Goal: Task Accomplishment & Management: Use online tool/utility

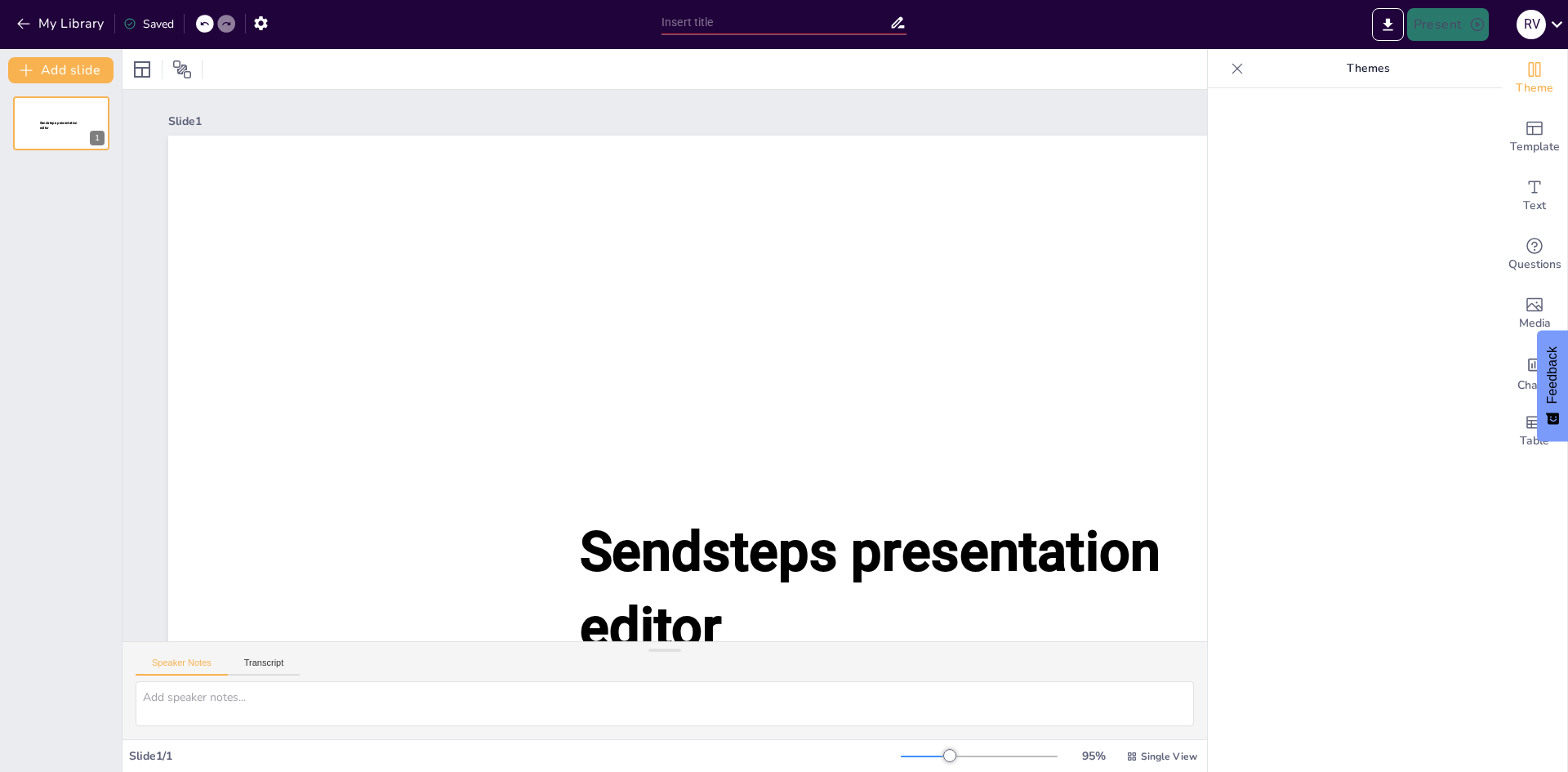
type input "SMS stemming 2025"
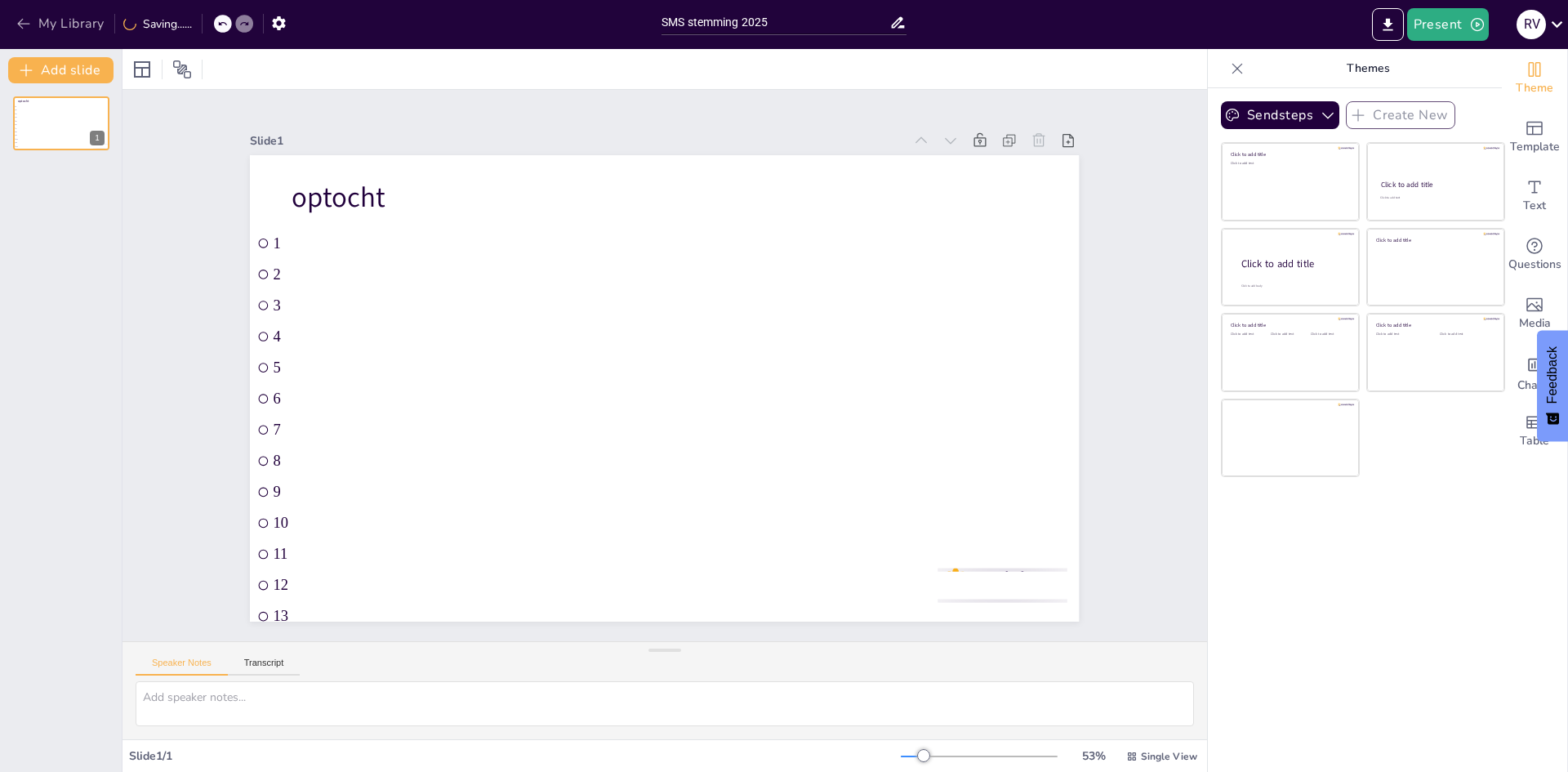
click at [58, 27] on button "My Library" at bounding box center [61, 24] width 98 height 26
click at [1385, 21] on icon "Export to PowerPoint" at bounding box center [1387, 25] width 17 height 17
click at [1563, 25] on icon at bounding box center [1557, 24] width 22 height 22
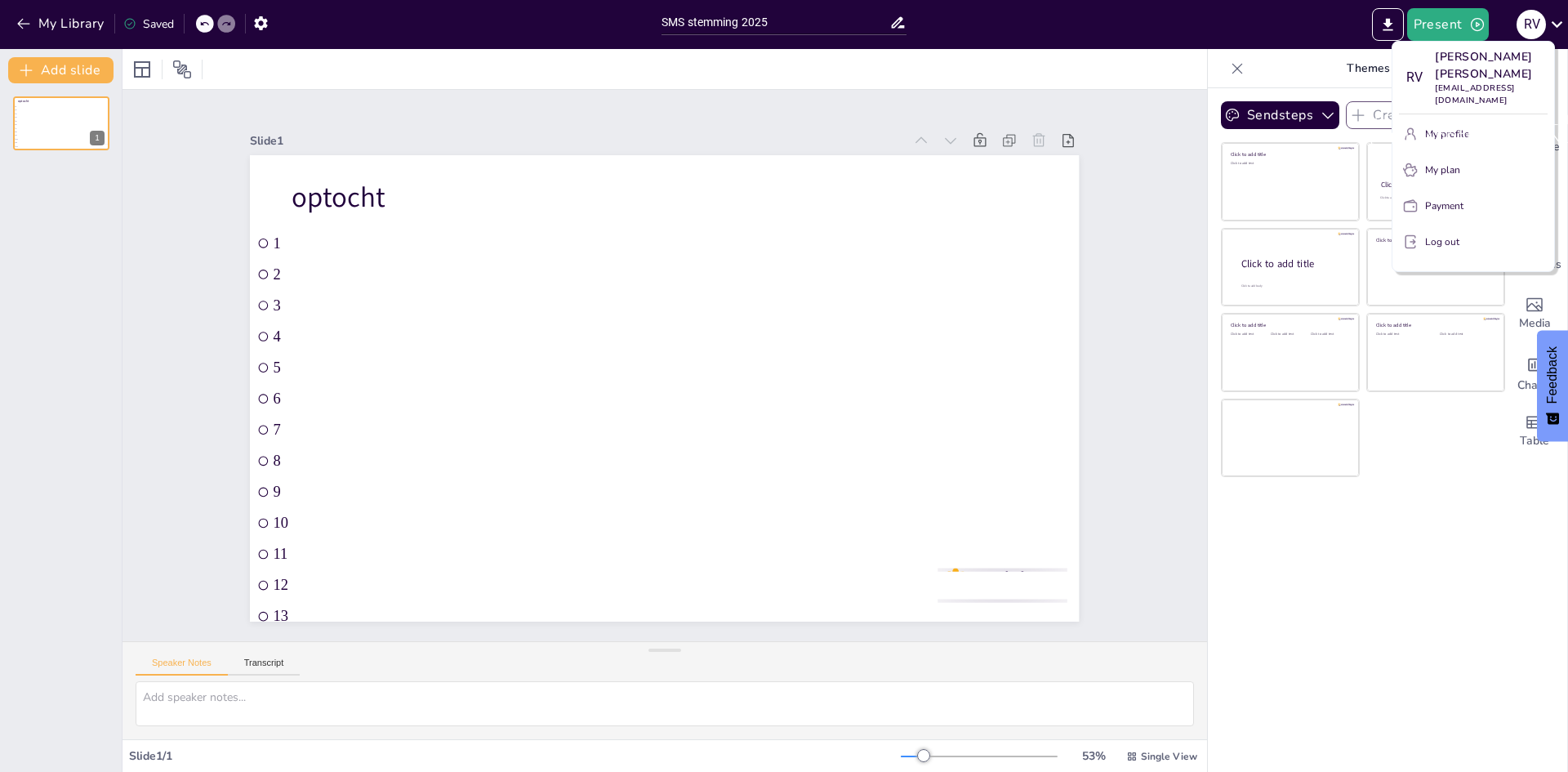
click at [1495, 64] on p "Rowin Veneman" at bounding box center [1491, 66] width 113 height 35
click at [1443, 111] on div "Rowin Veneman rowinveneman1@gmail.com" at bounding box center [1492, 129] width 272 height 62
click at [59, 32] on div at bounding box center [784, 386] width 1568 height 772
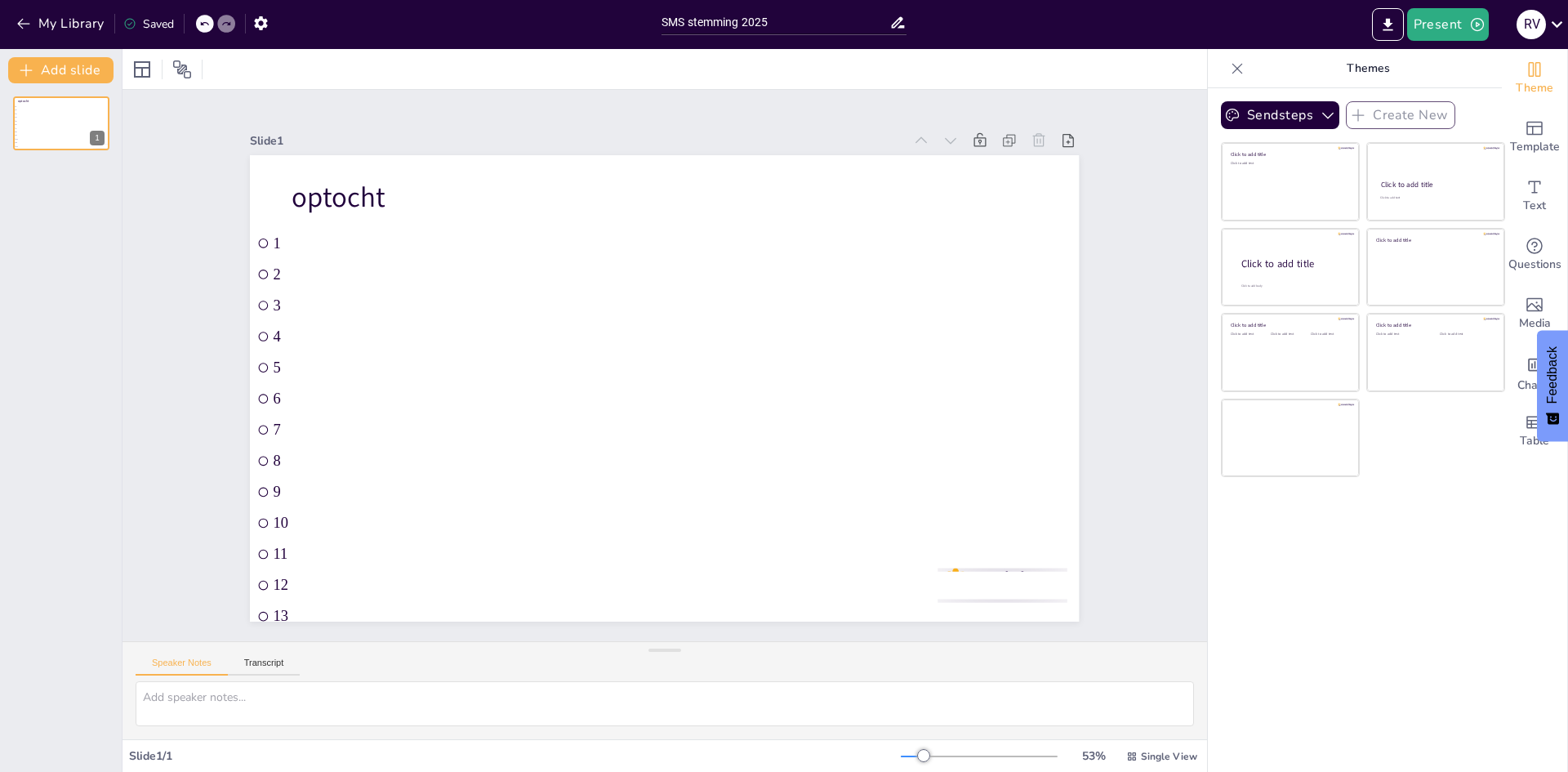
click at [59, 26] on button "My Library" at bounding box center [61, 24] width 98 height 26
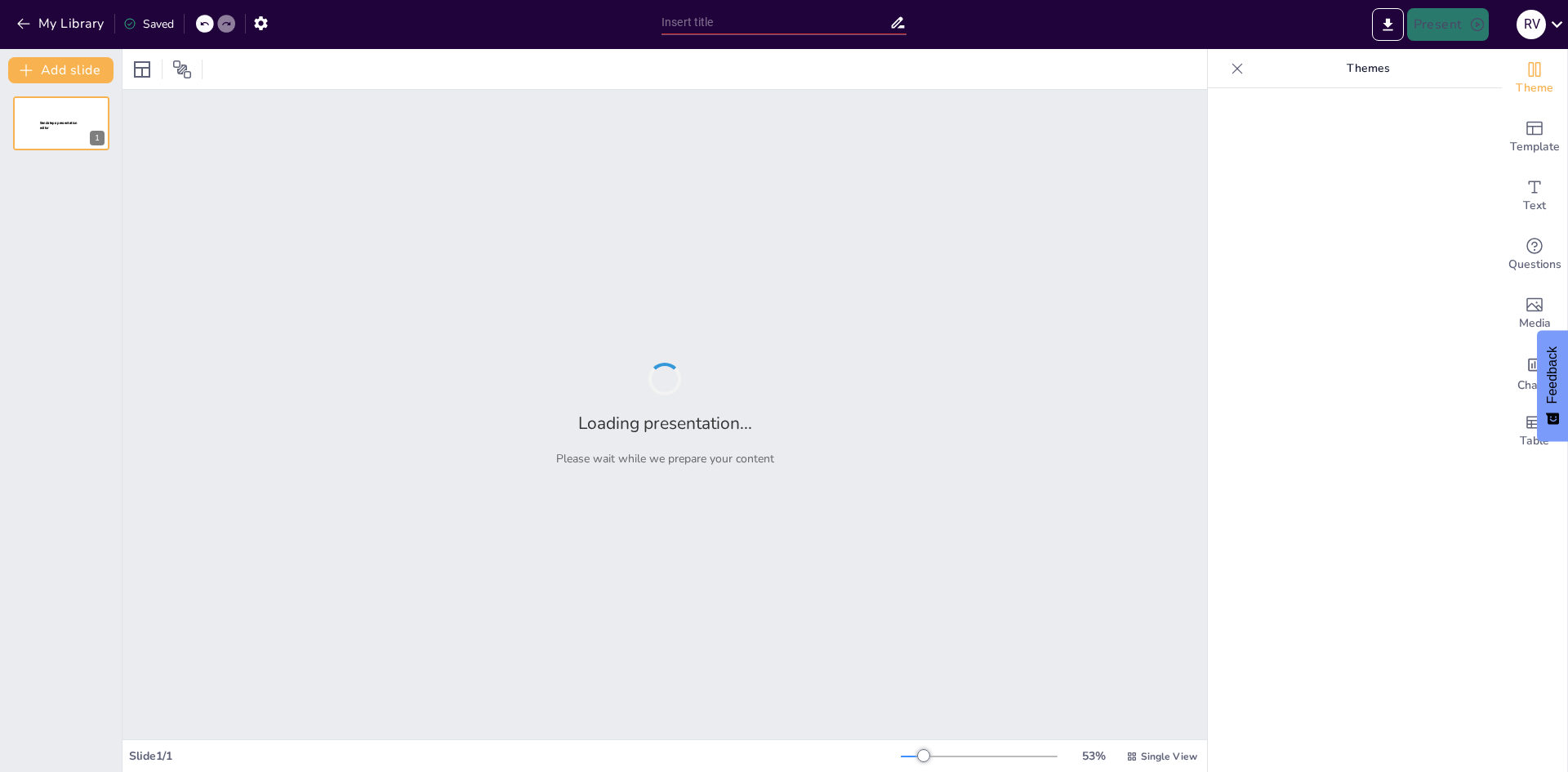
type input "SMS stemming 2025"
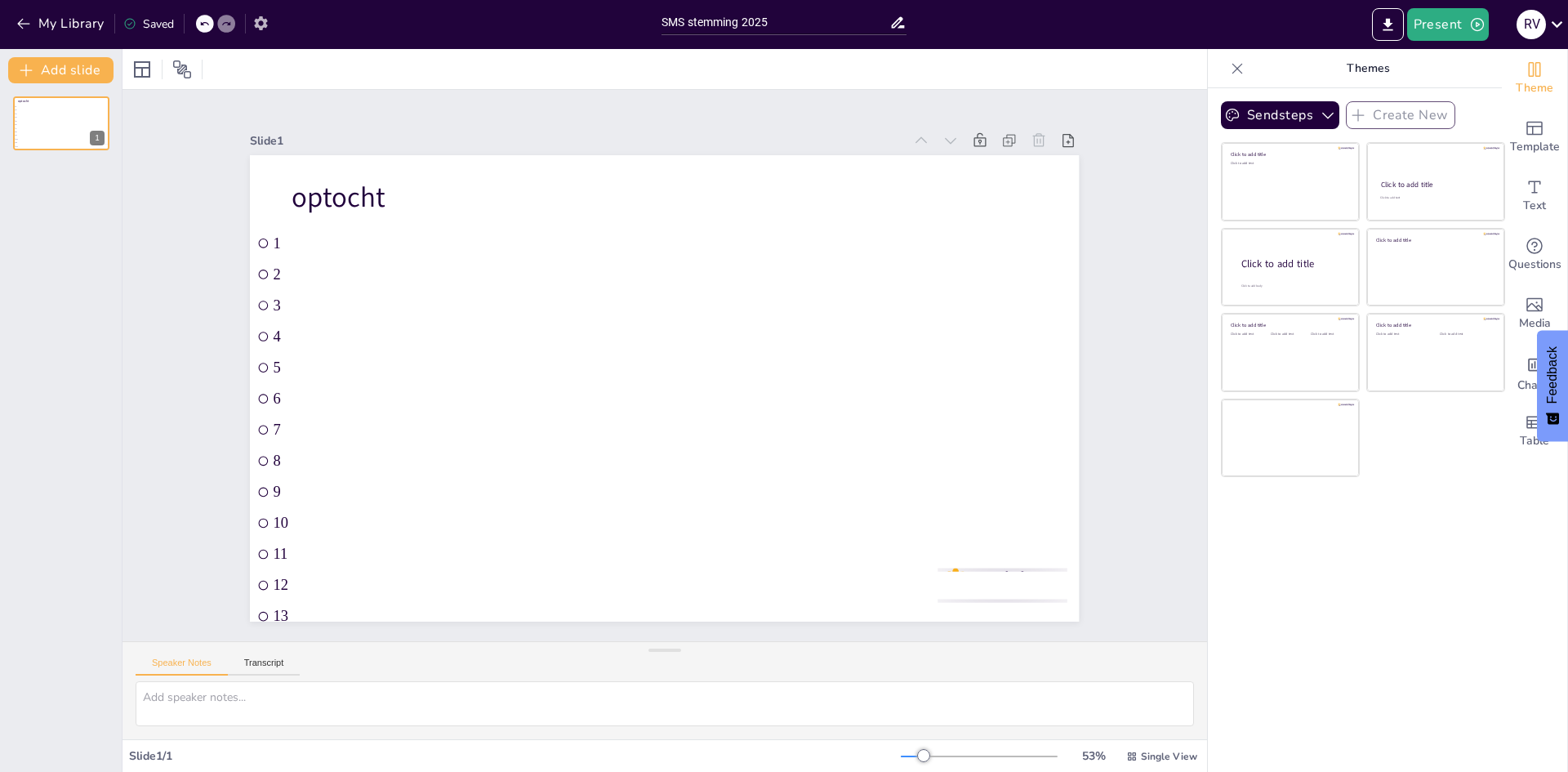
click at [266, 15] on icon "button" at bounding box center [261, 23] width 17 height 17
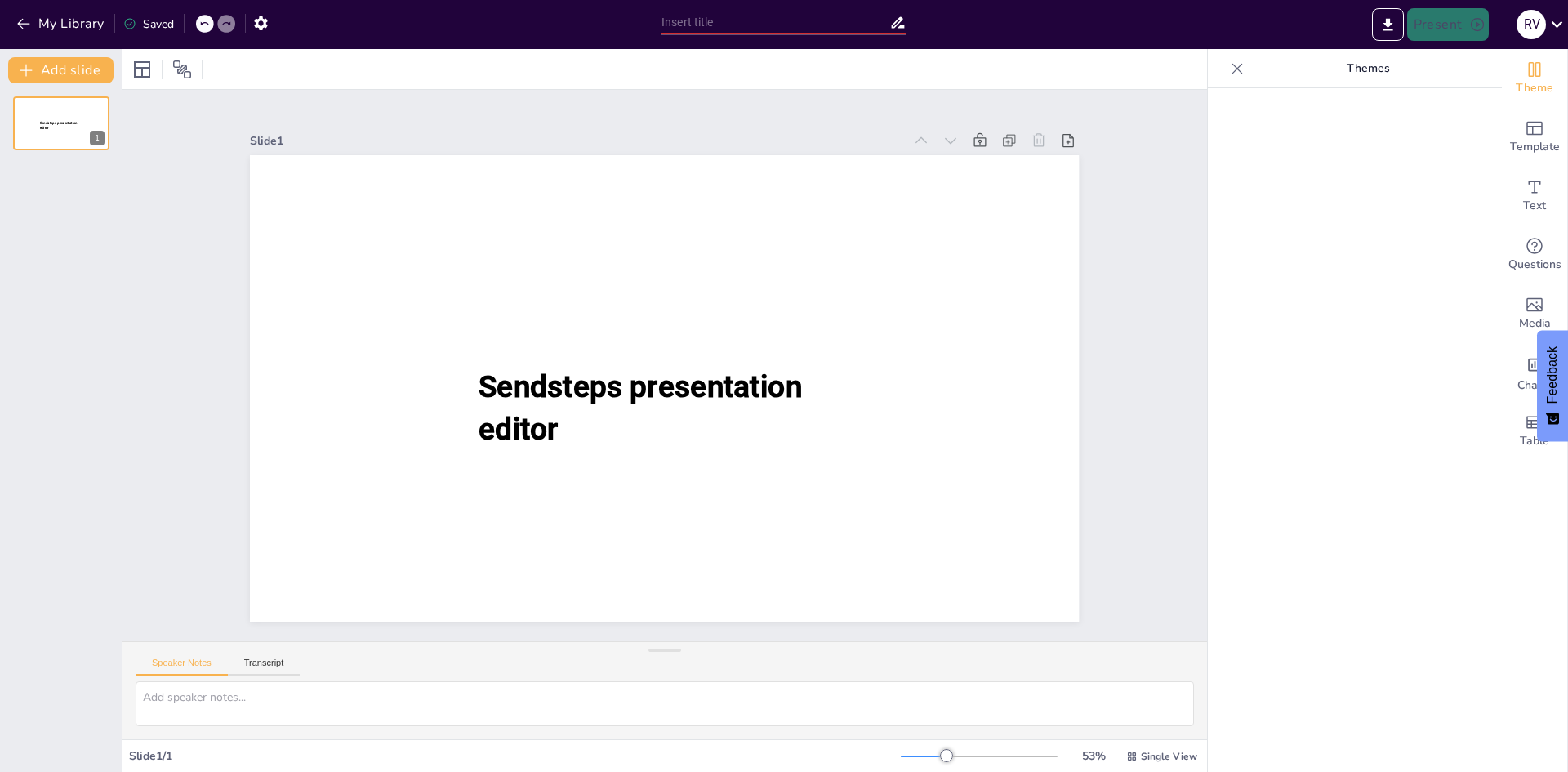
type input "SMS stemming 2025"
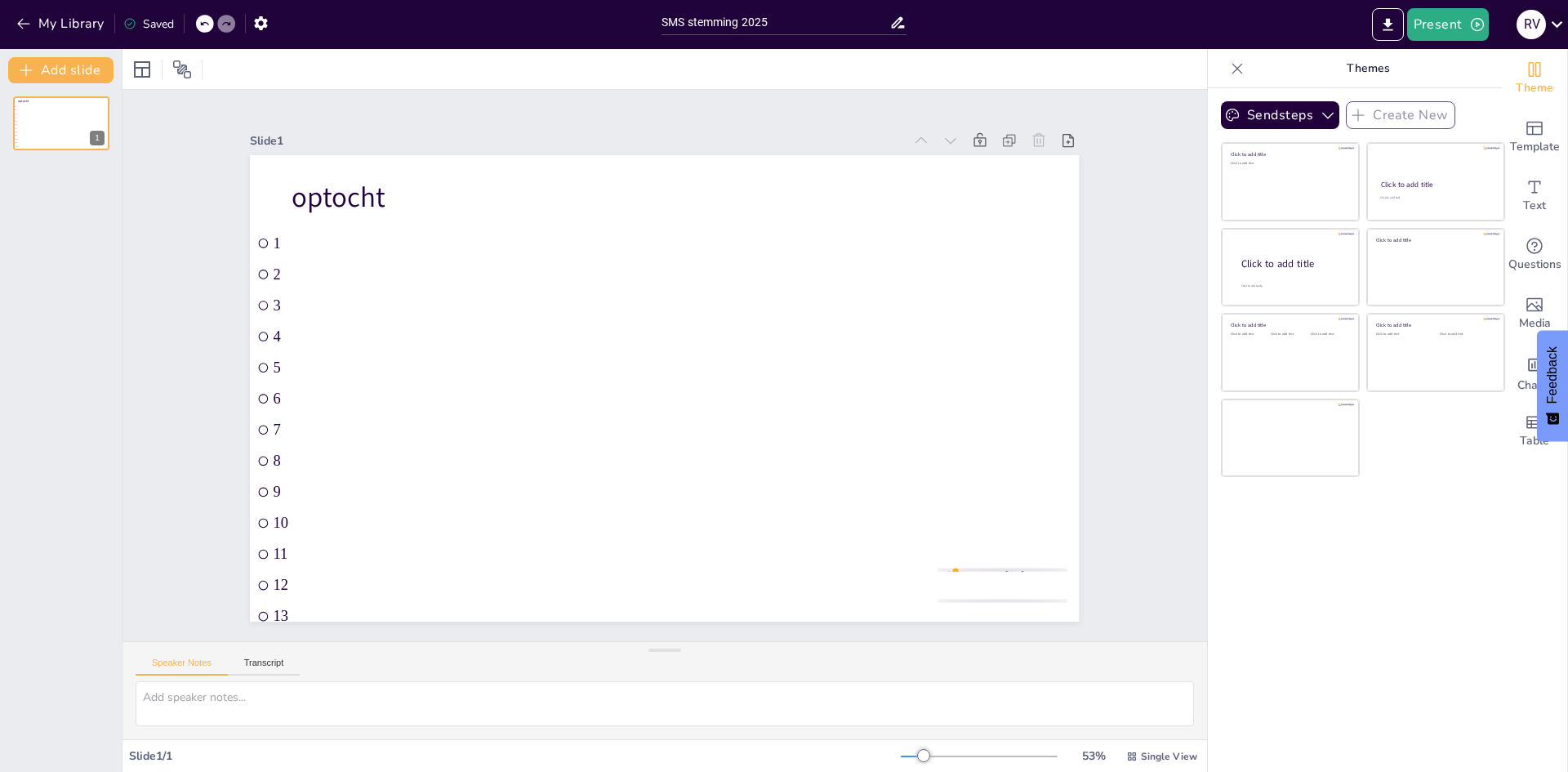
click at [1563, 28] on icon at bounding box center [1557, 24] width 22 height 22
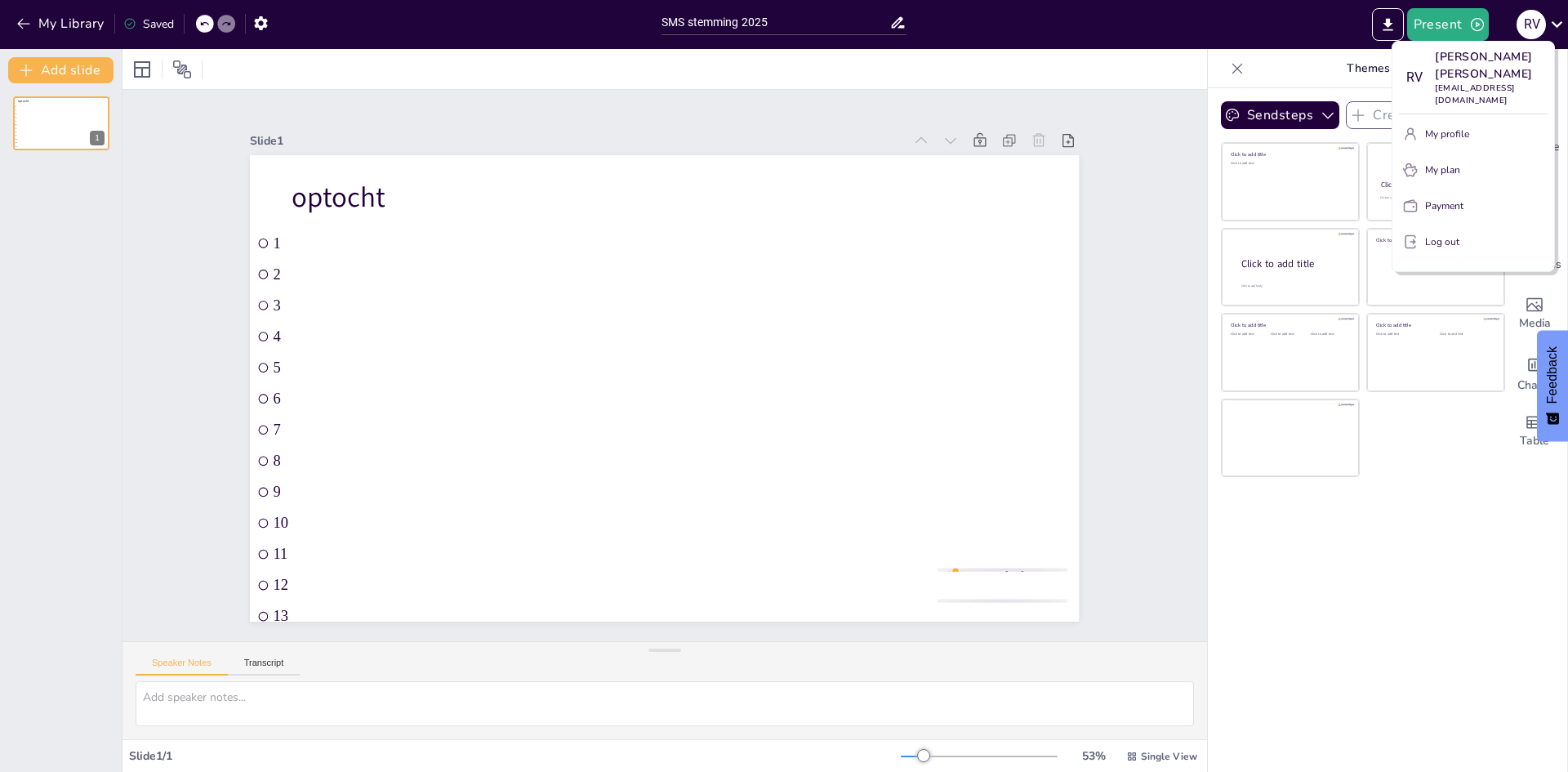
click at [53, 30] on div at bounding box center [784, 386] width 1568 height 772
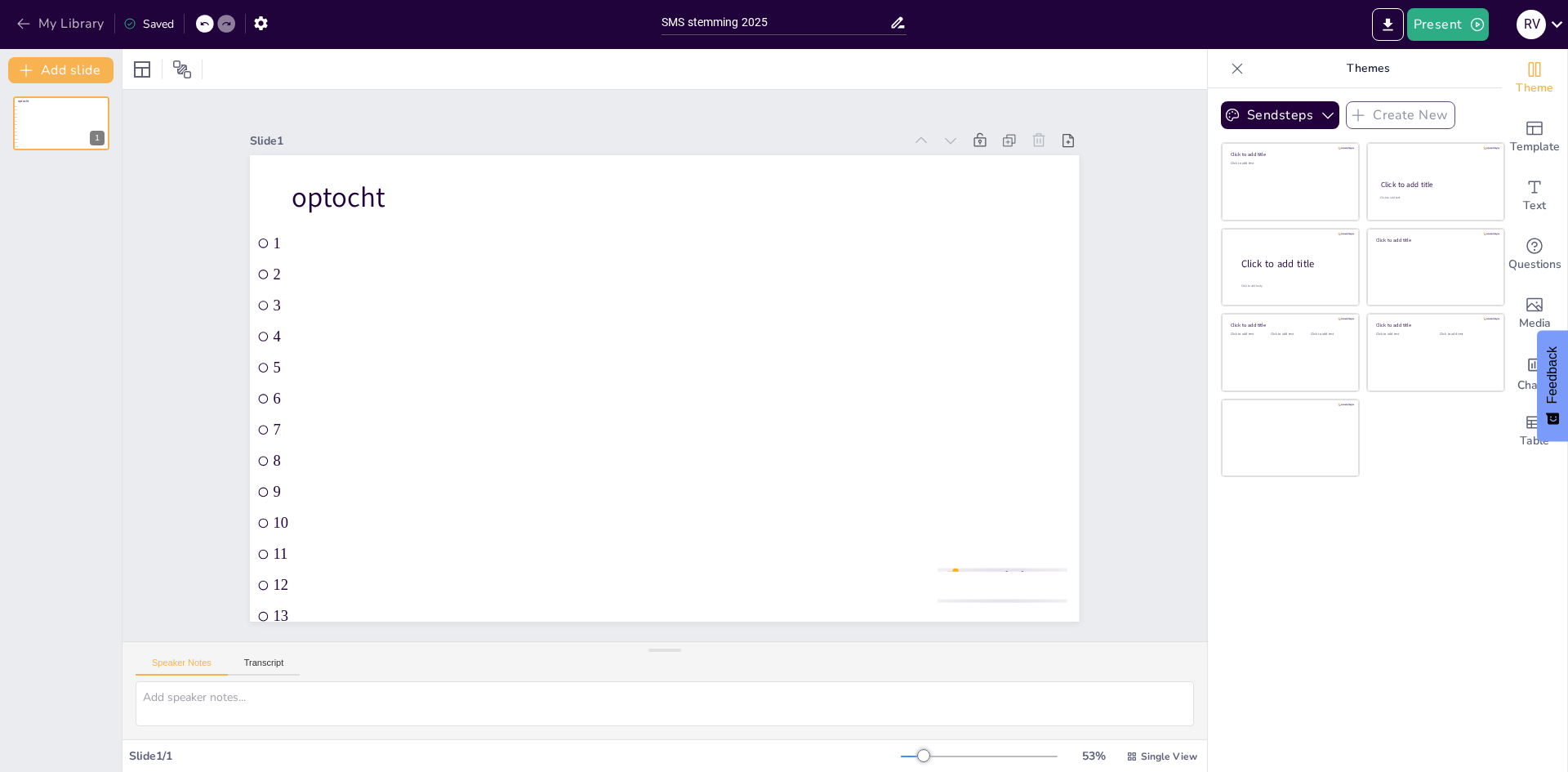
click at [64, 22] on button "My Library" at bounding box center [61, 24] width 98 height 26
